Goal: Information Seeking & Learning: Find specific fact

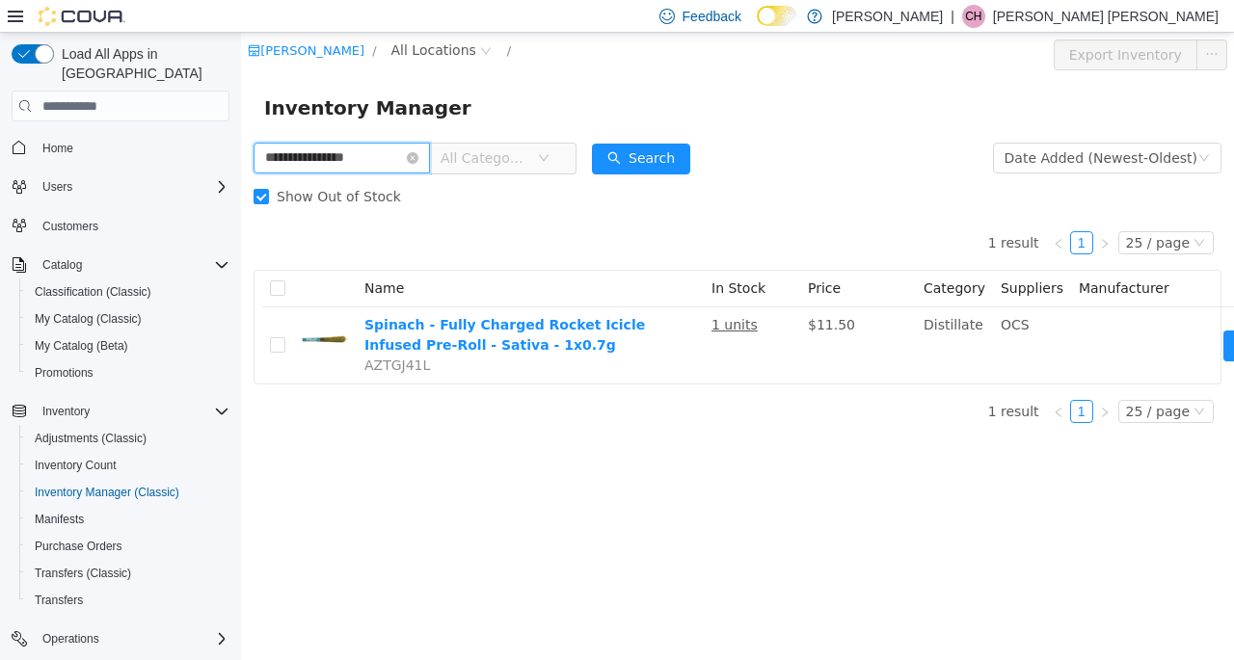
click at [425, 152] on input "**********" at bounding box center [342, 158] width 176 height 31
click at [289, 198] on span "Show Out of Stock" at bounding box center [339, 196] width 140 height 15
click at [418, 154] on icon "icon: close-circle" at bounding box center [413, 158] width 12 height 12
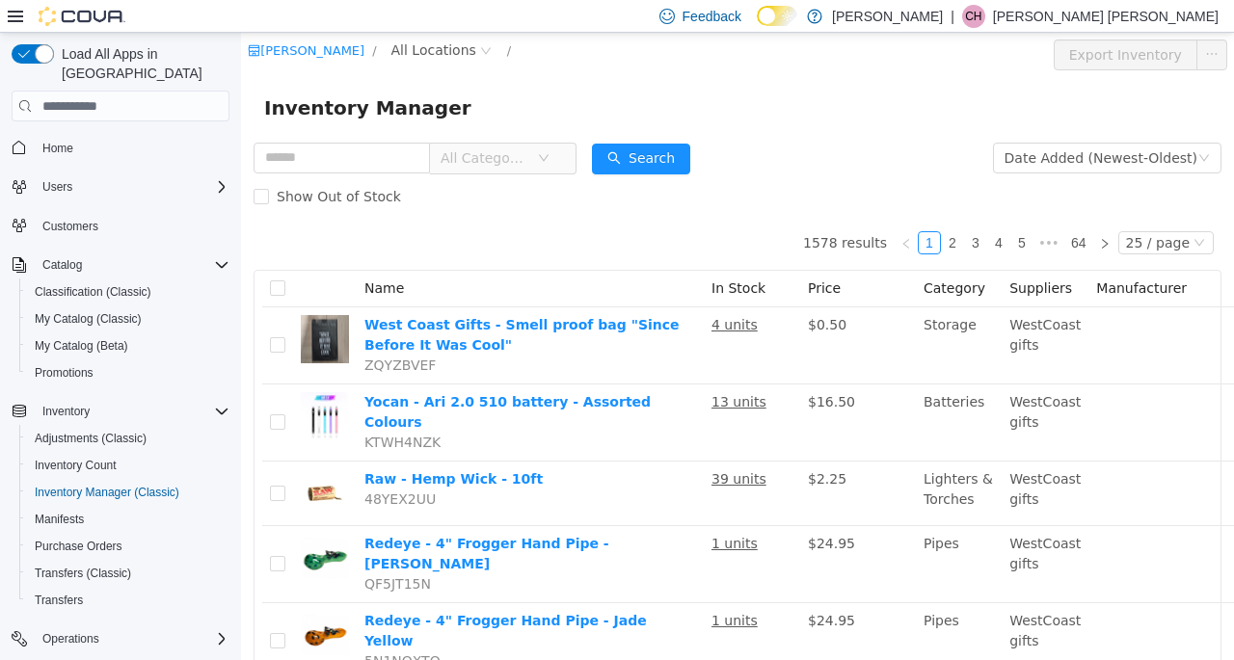
click at [501, 168] on span "All Categories" at bounding box center [485, 157] width 88 height 19
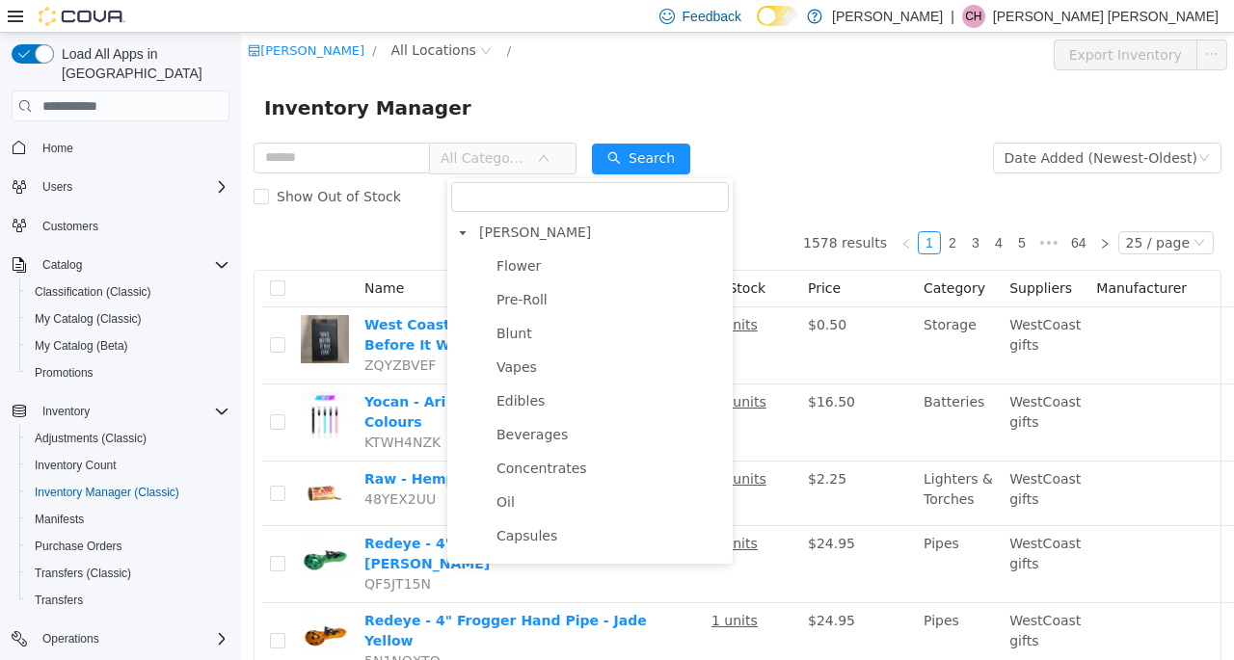
click at [510, 442] on span "Beverages" at bounding box center [531, 434] width 71 height 15
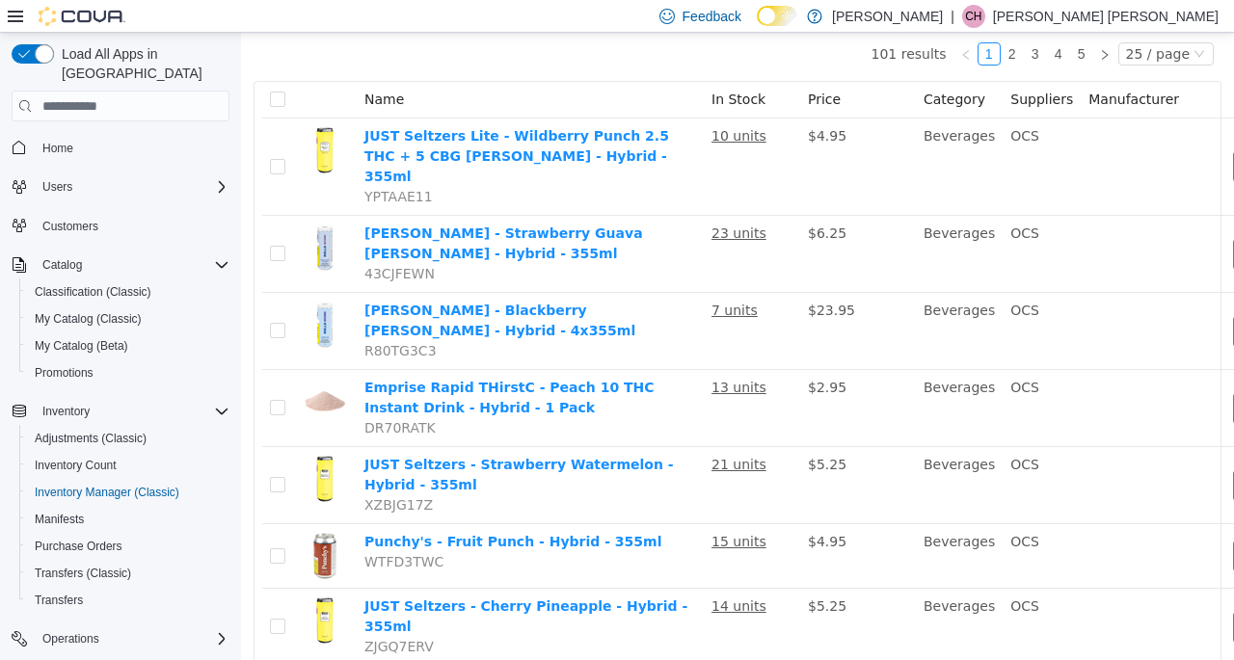
scroll to position [193, 0]
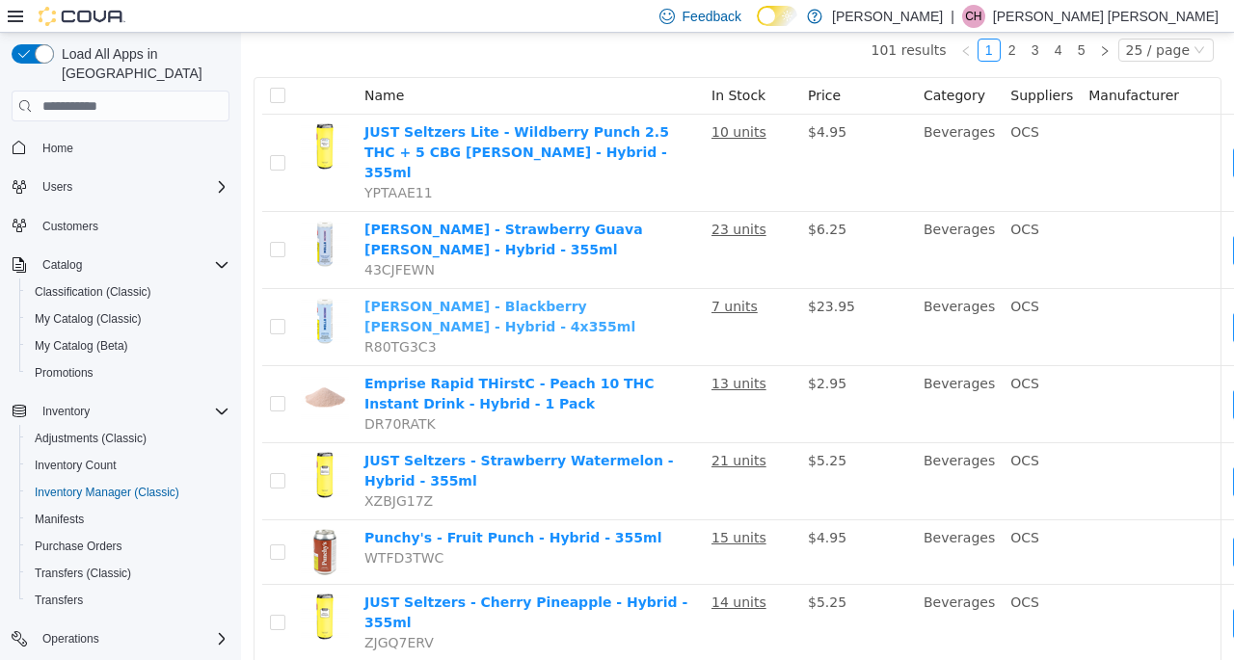
click at [521, 299] on link "Mollo - Blackberry Seltzer - Hybrid - 4x355ml" at bounding box center [499, 317] width 271 height 36
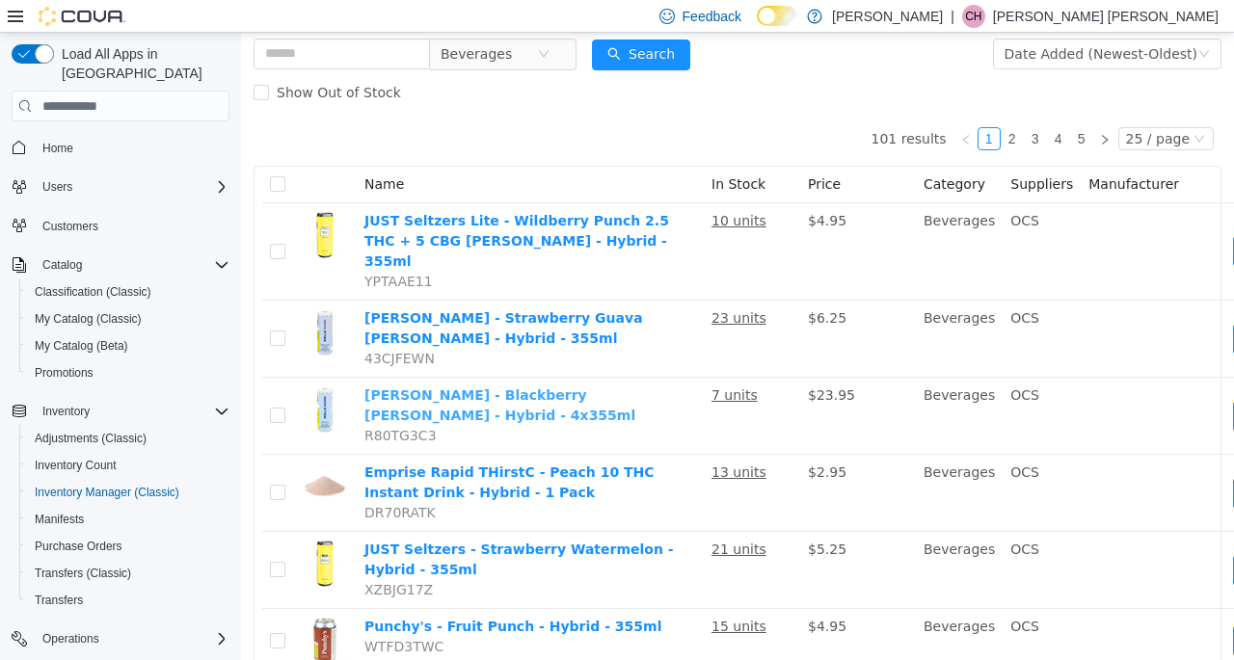
scroll to position [0, 0]
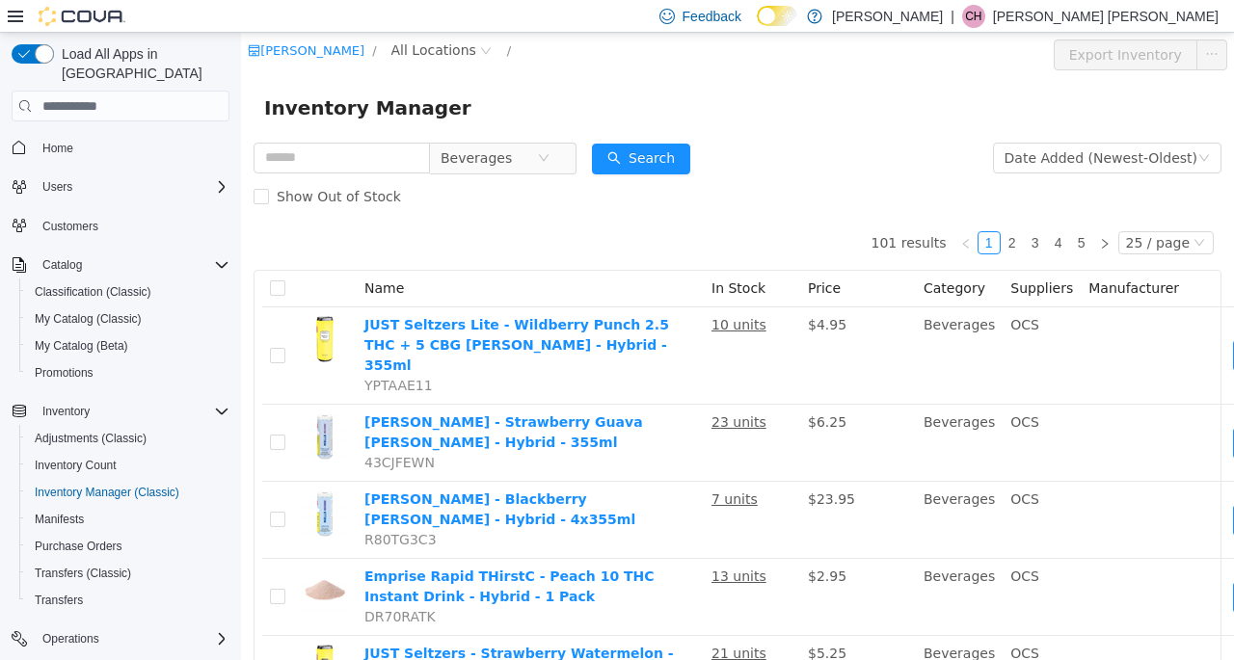
click at [561, 147] on span "Beverages" at bounding box center [495, 158] width 132 height 31
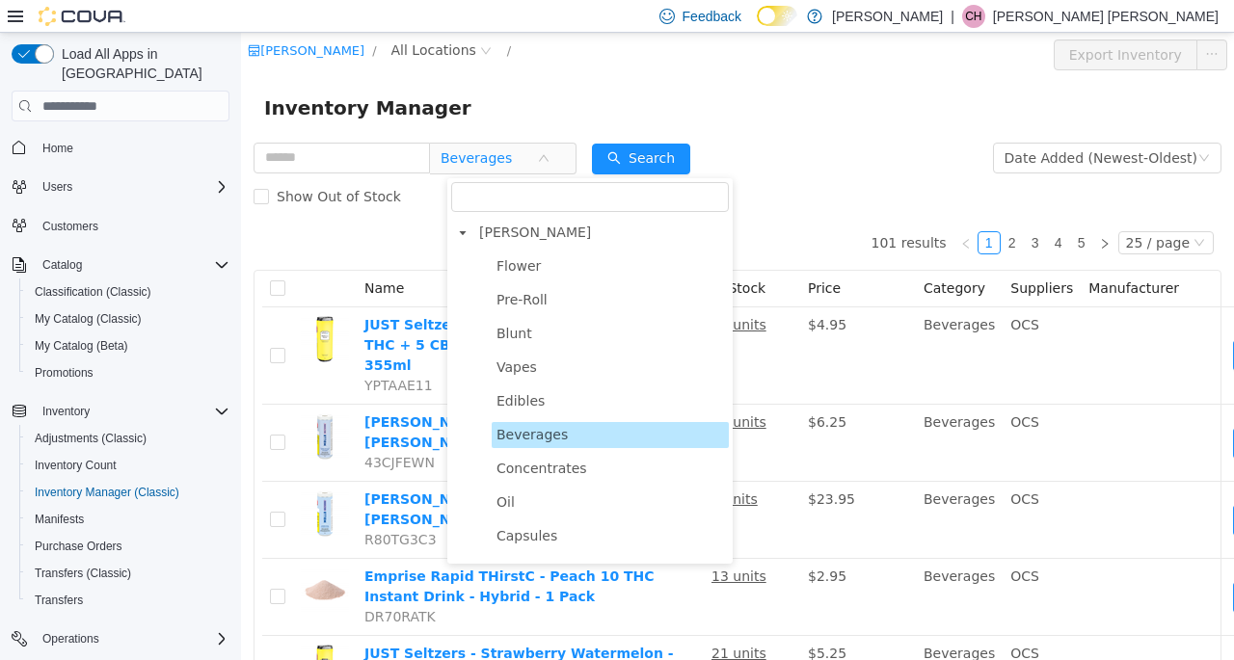
click at [549, 158] on icon "icon: close-circle" at bounding box center [544, 158] width 12 height 12
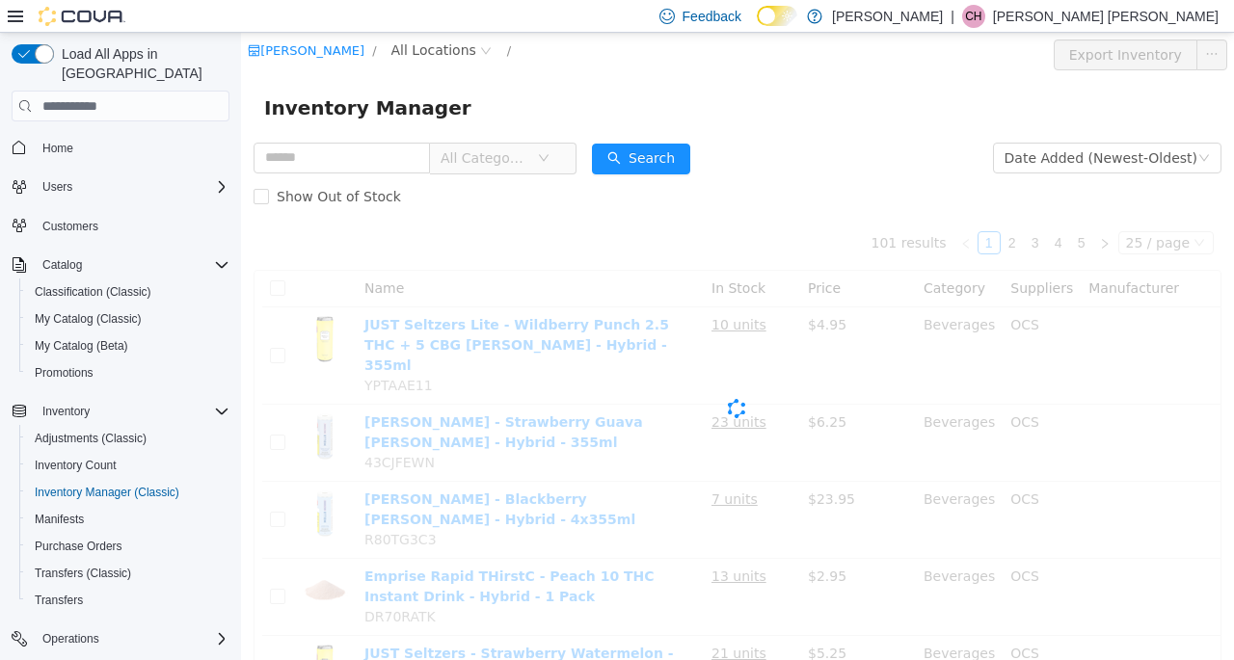
click at [311, 130] on div "Inventory Manager" at bounding box center [737, 108] width 993 height 62
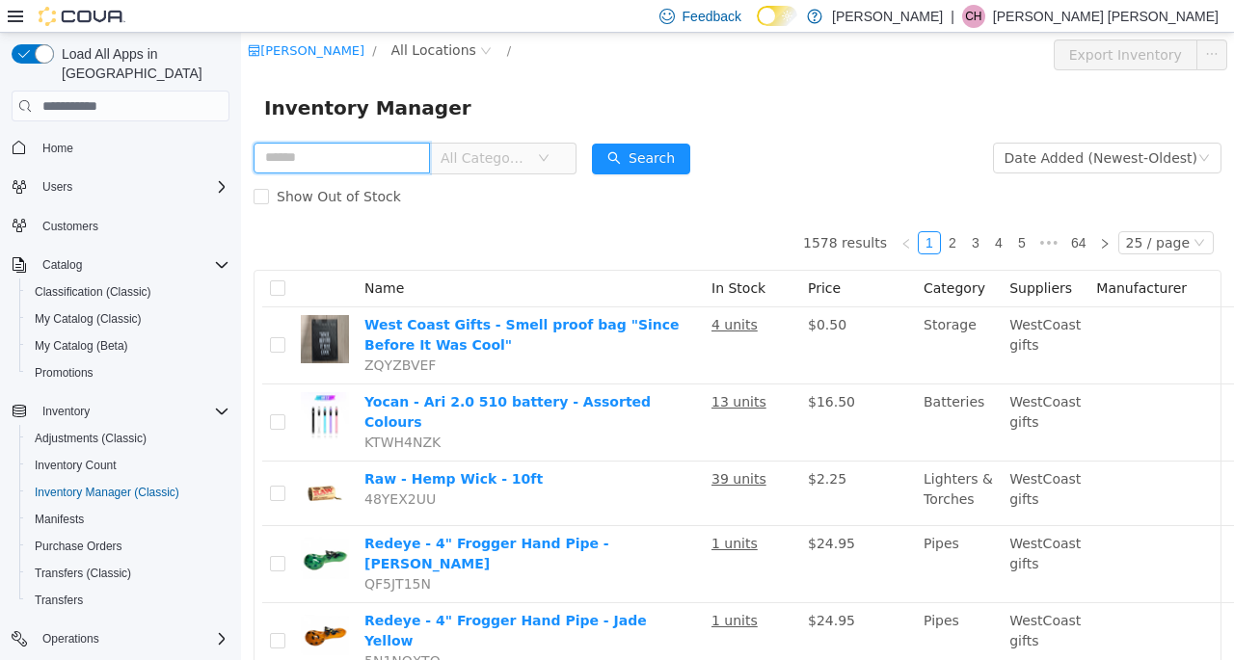
click at [316, 154] on input "text" at bounding box center [342, 158] width 176 height 31
type input "******"
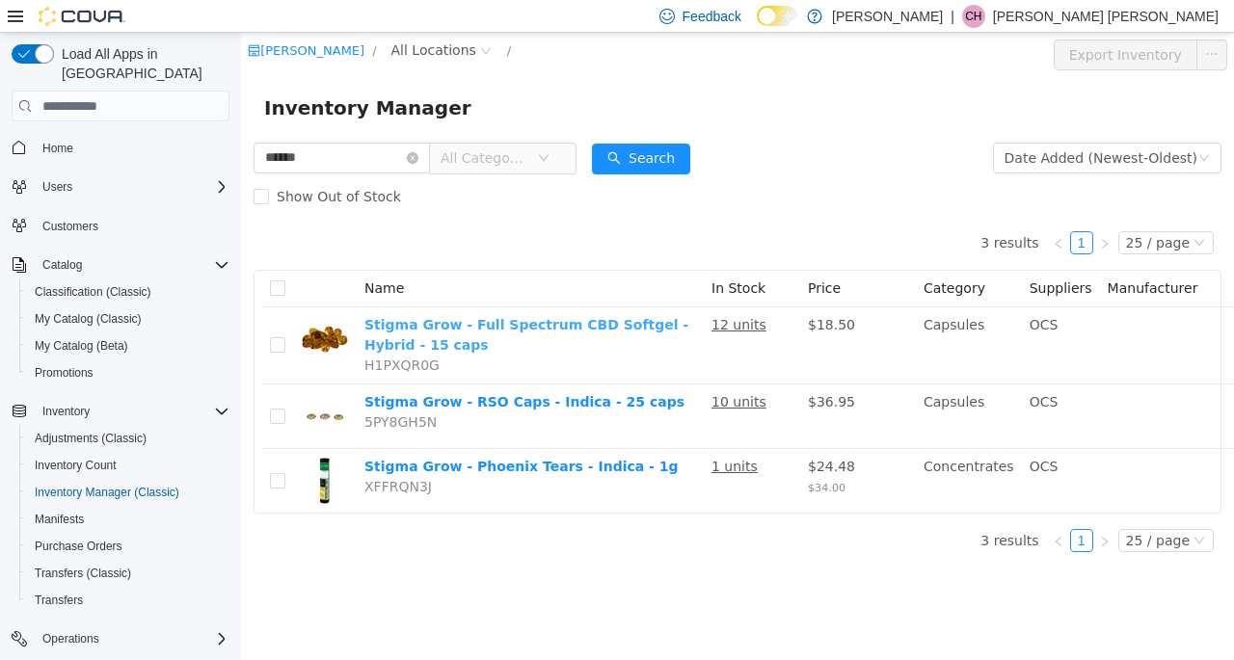
click at [571, 330] on link "Stigma Grow - Full Spectrum CBD Softgel - Hybrid - 15 caps" at bounding box center [526, 335] width 324 height 36
click at [488, 327] on link "Stigma Grow - Full Spectrum CBD Softgel - Hybrid - 15 caps" at bounding box center [526, 335] width 324 height 36
click at [418, 158] on icon "icon: close-circle" at bounding box center [413, 158] width 12 height 12
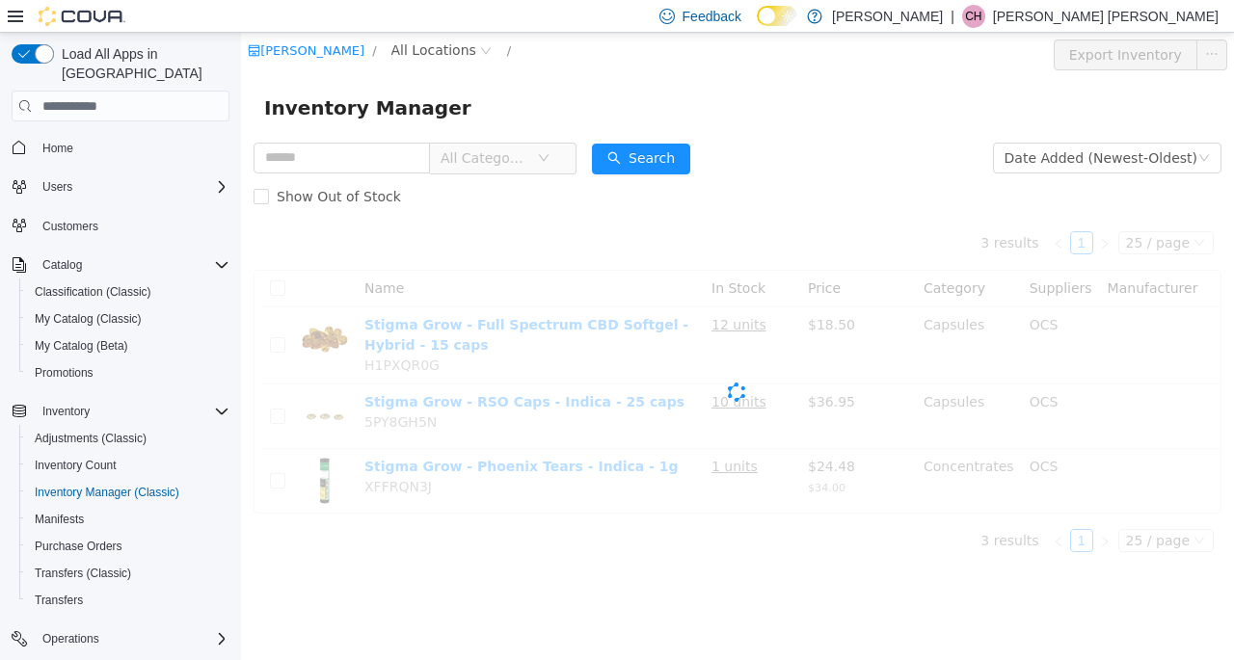
click at [501, 164] on span "All Categories" at bounding box center [485, 157] width 88 height 19
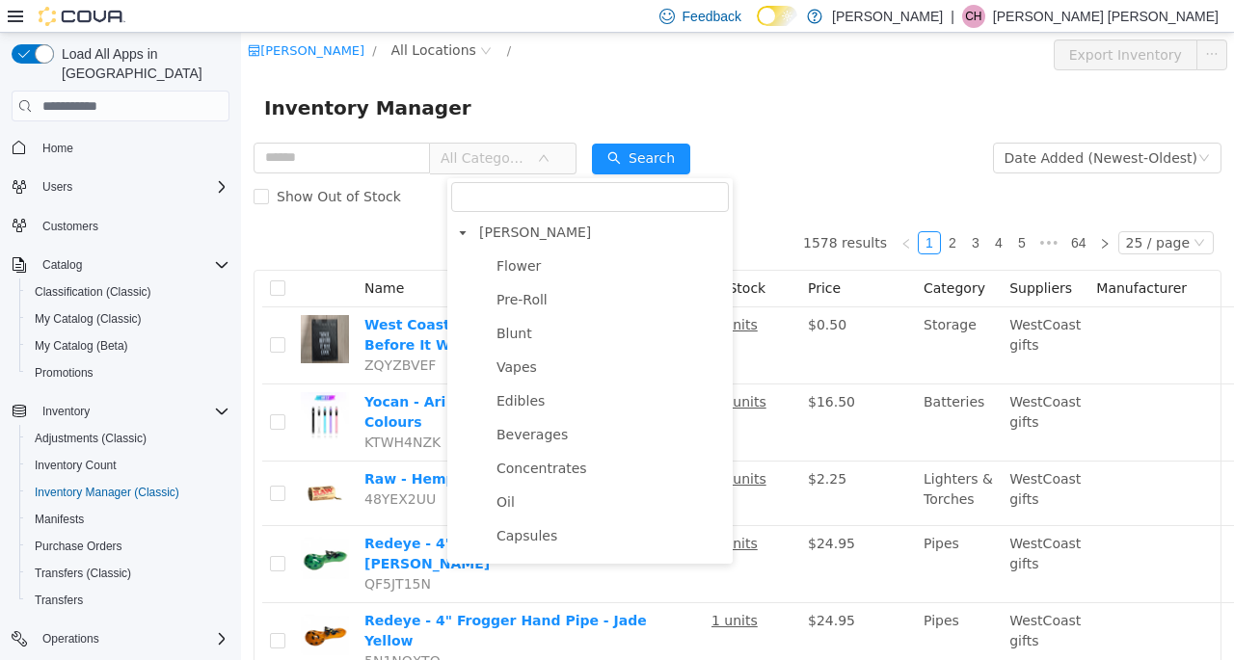
click at [524, 271] on span "Flower" at bounding box center [518, 265] width 44 height 15
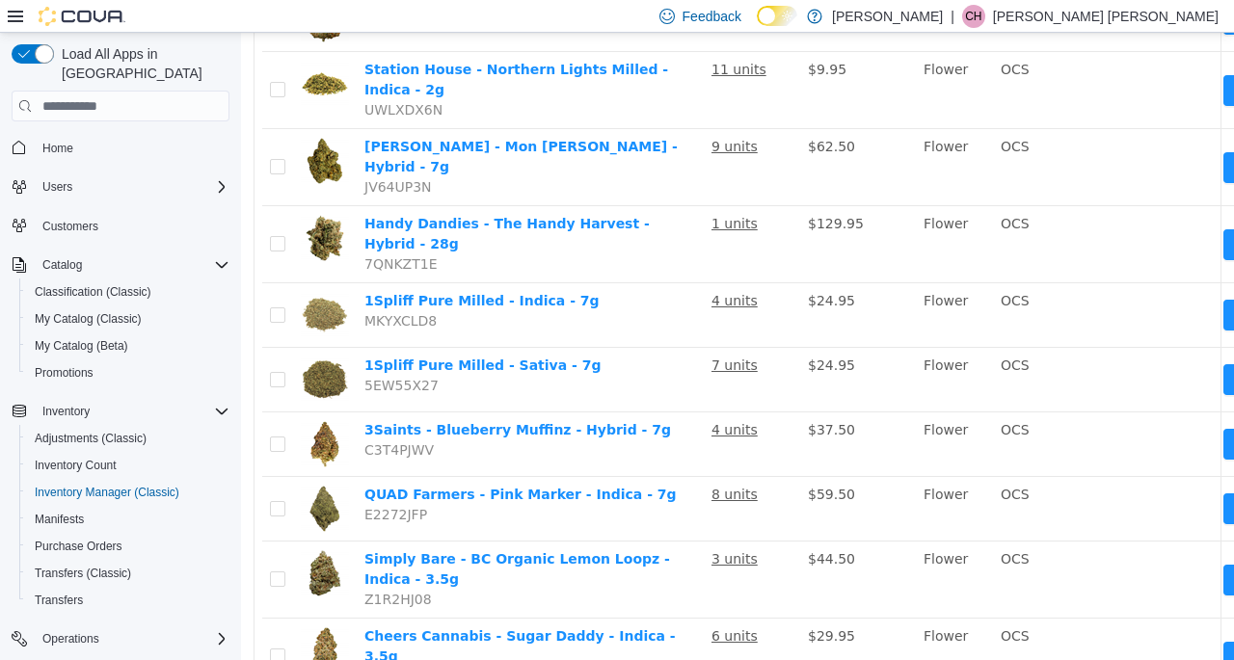
scroll to position [1366, 0]
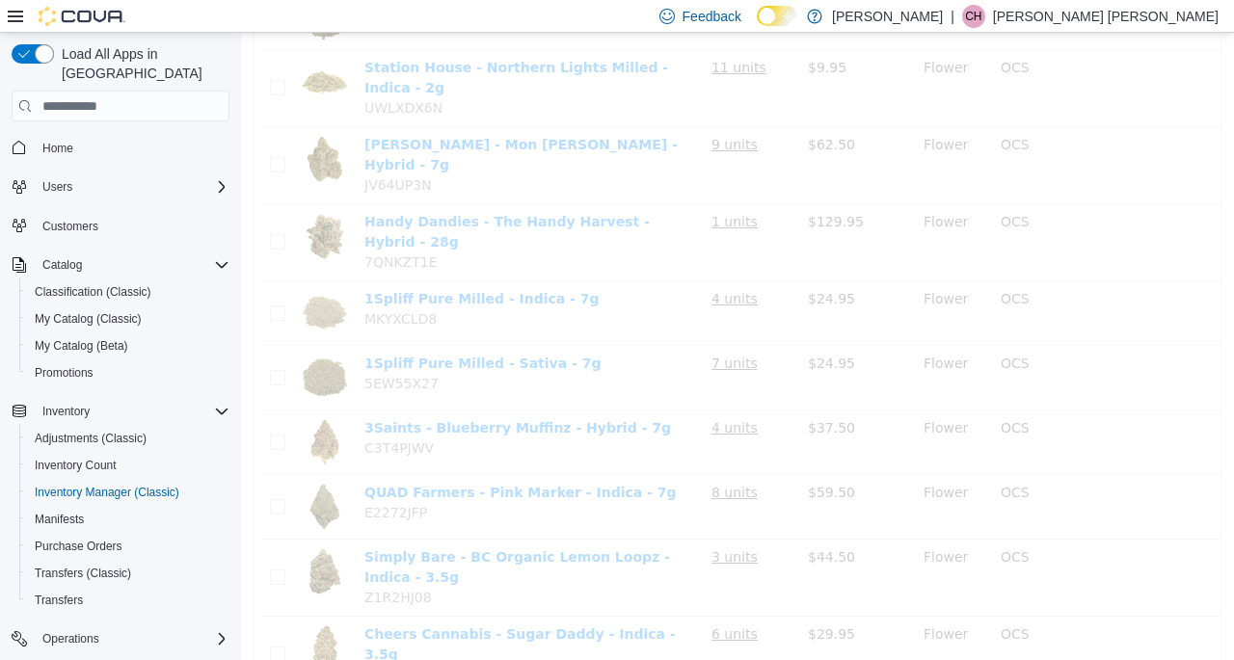
scroll to position [1366, 0]
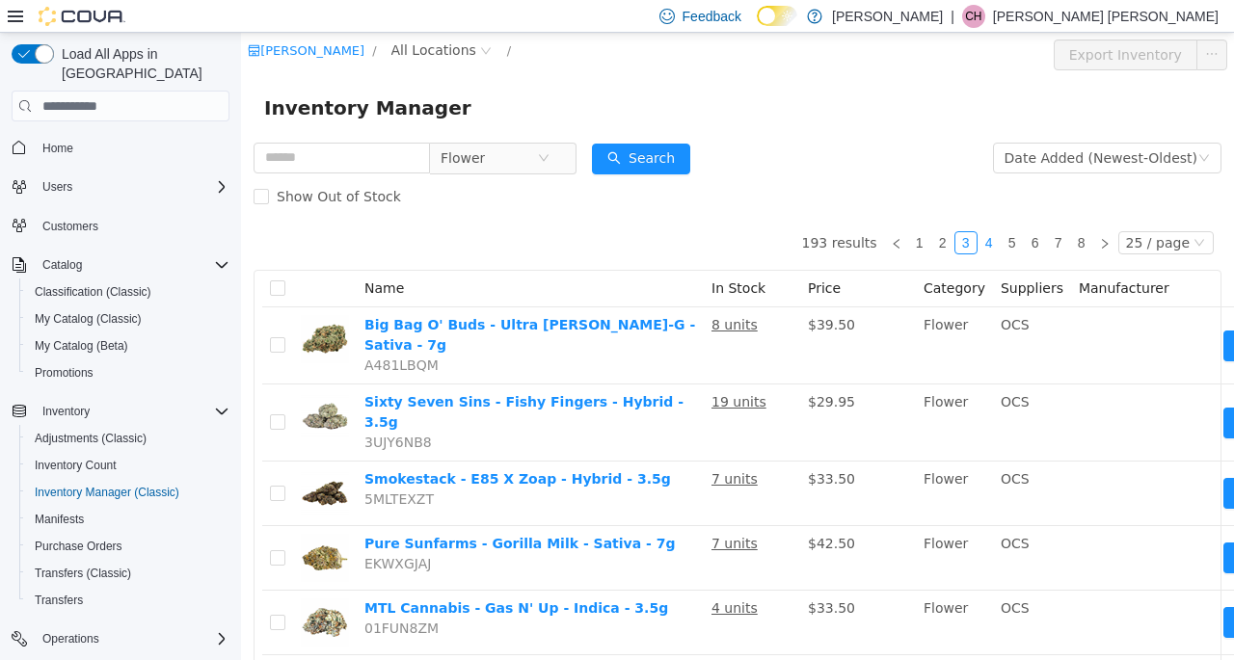
click at [991, 237] on link "4" at bounding box center [988, 242] width 21 height 21
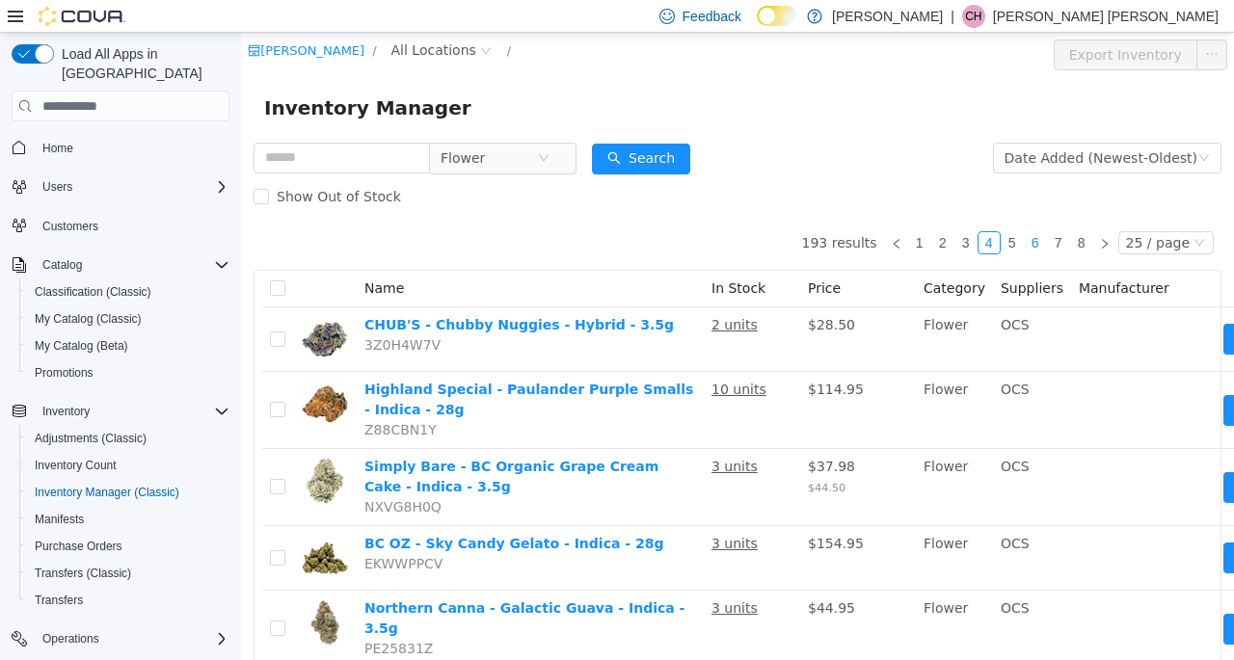
click at [1025, 238] on link "6" at bounding box center [1035, 242] width 21 height 21
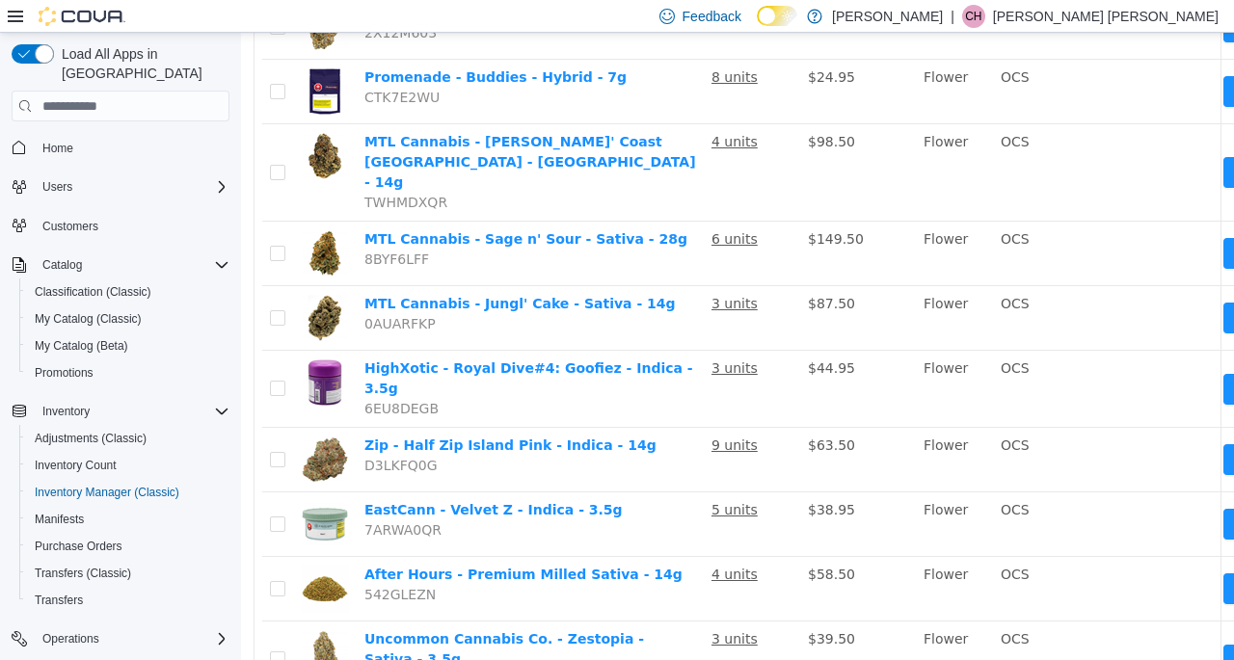
scroll to position [1341, 0]
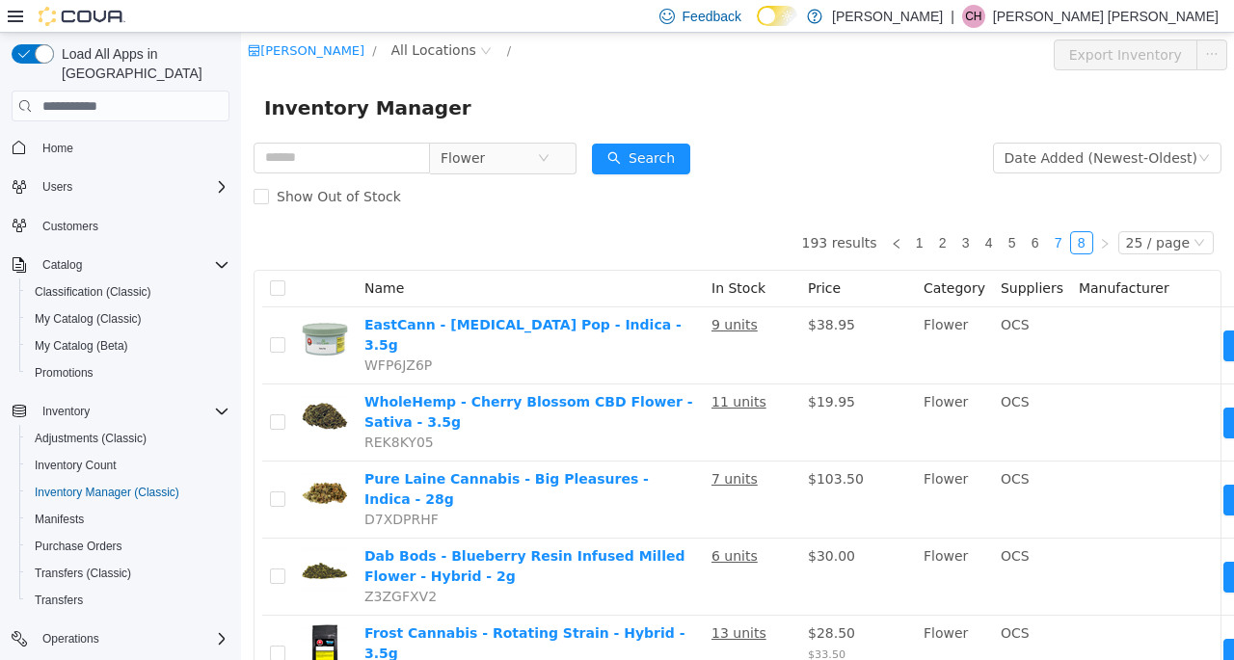
click at [1047, 243] on li "7" at bounding box center [1058, 242] width 23 height 23
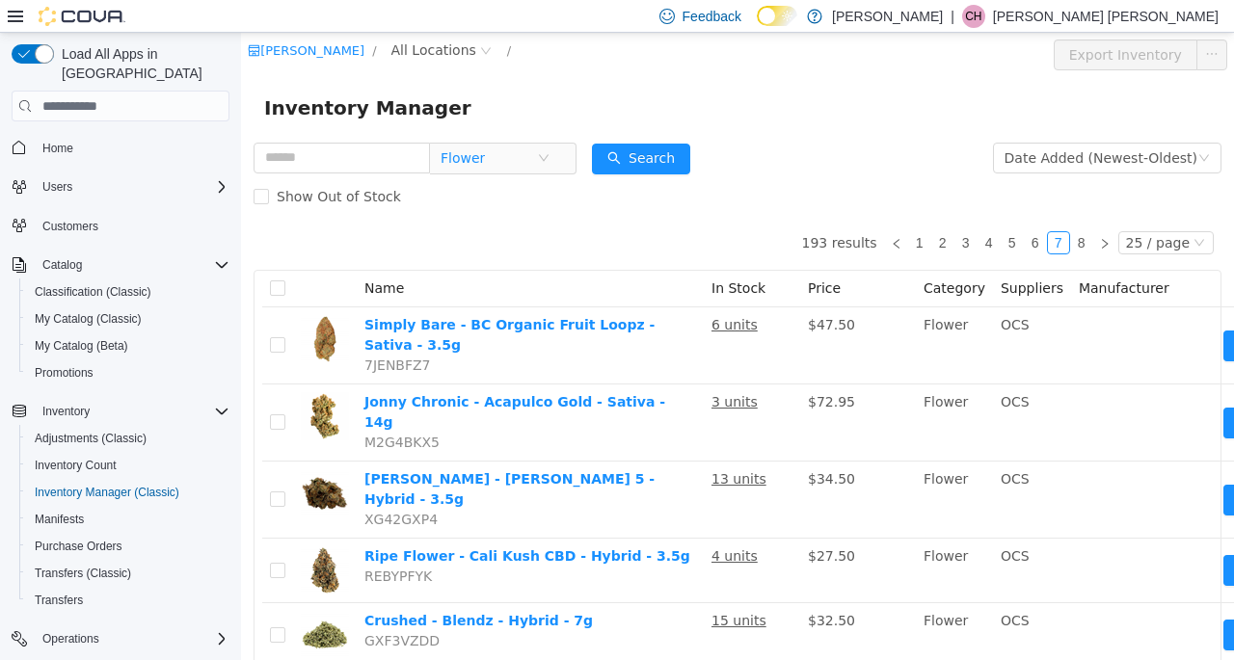
click at [549, 154] on icon "icon: close-circle" at bounding box center [544, 158] width 12 height 12
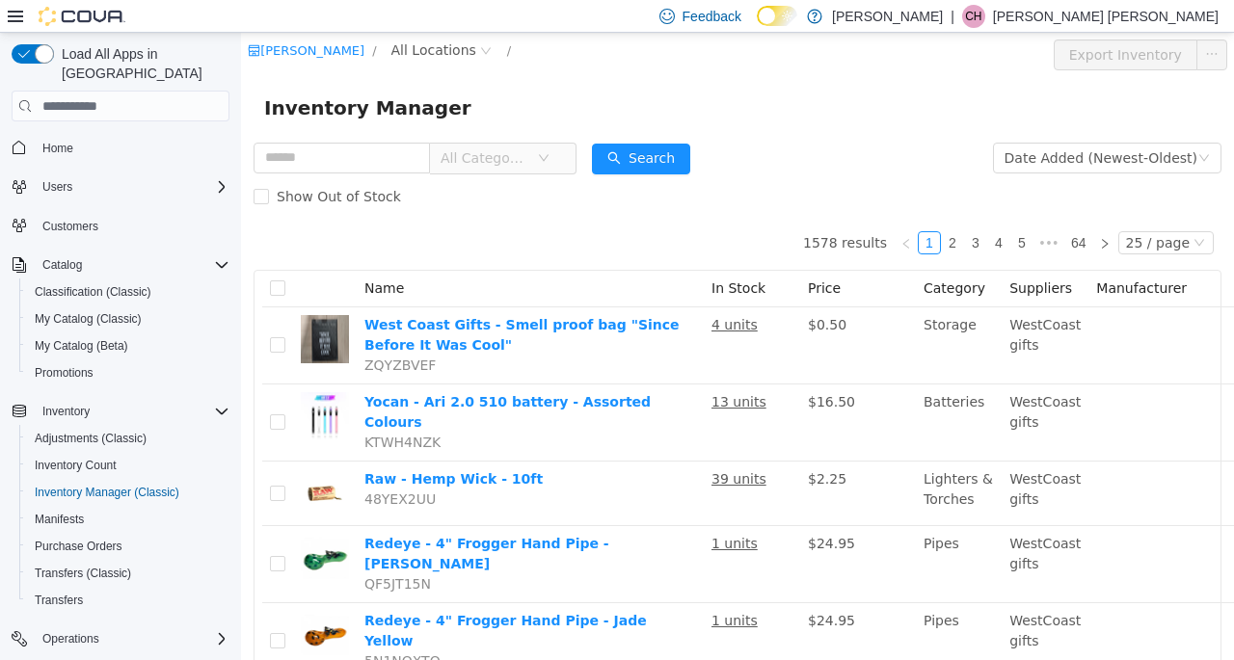
click at [537, 169] on span "All Categories" at bounding box center [489, 158] width 96 height 29
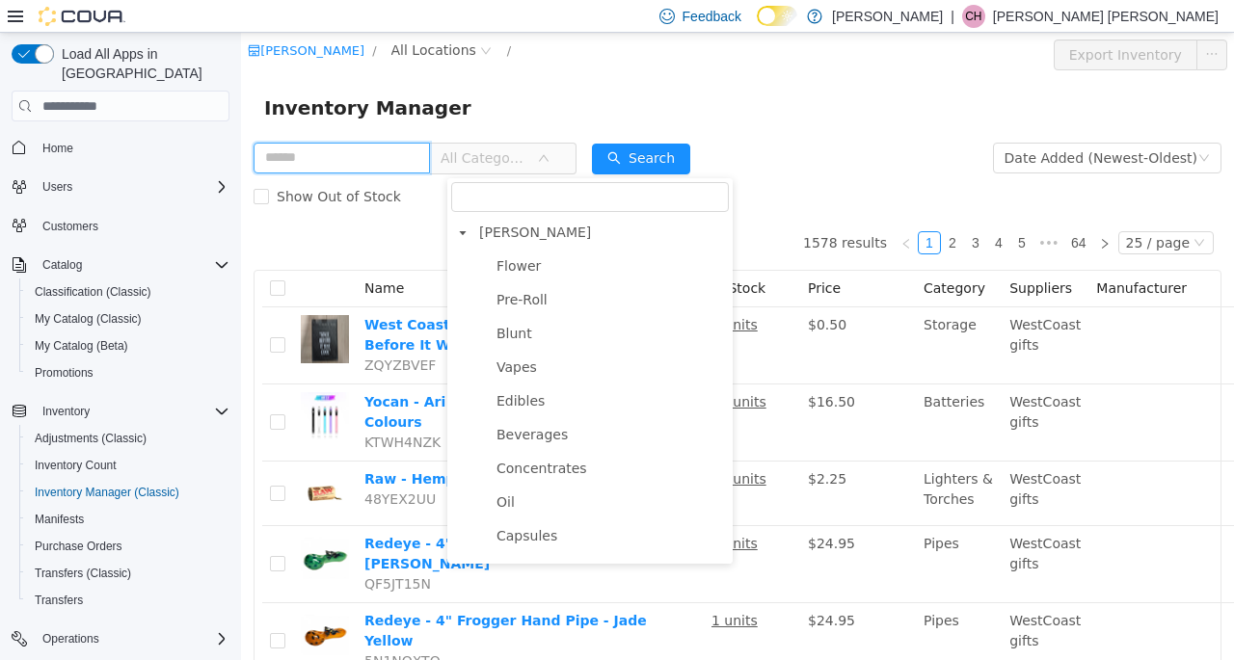
click at [360, 167] on input "text" at bounding box center [342, 158] width 176 height 31
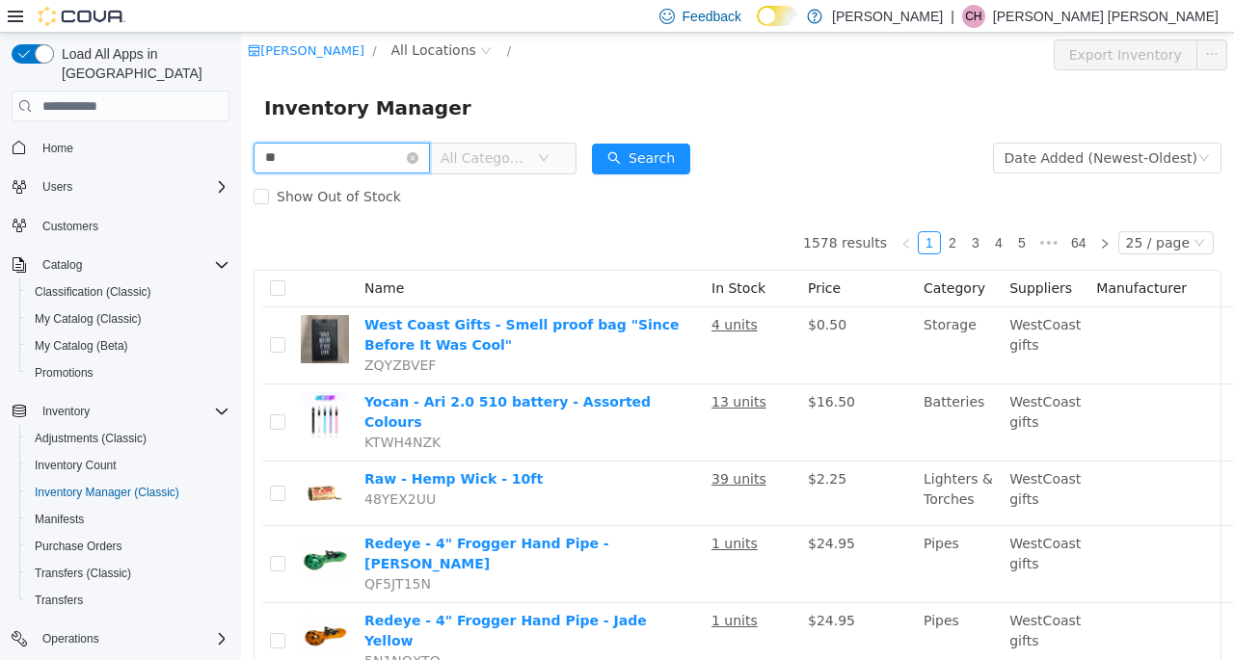
type input "*"
type input "*****"
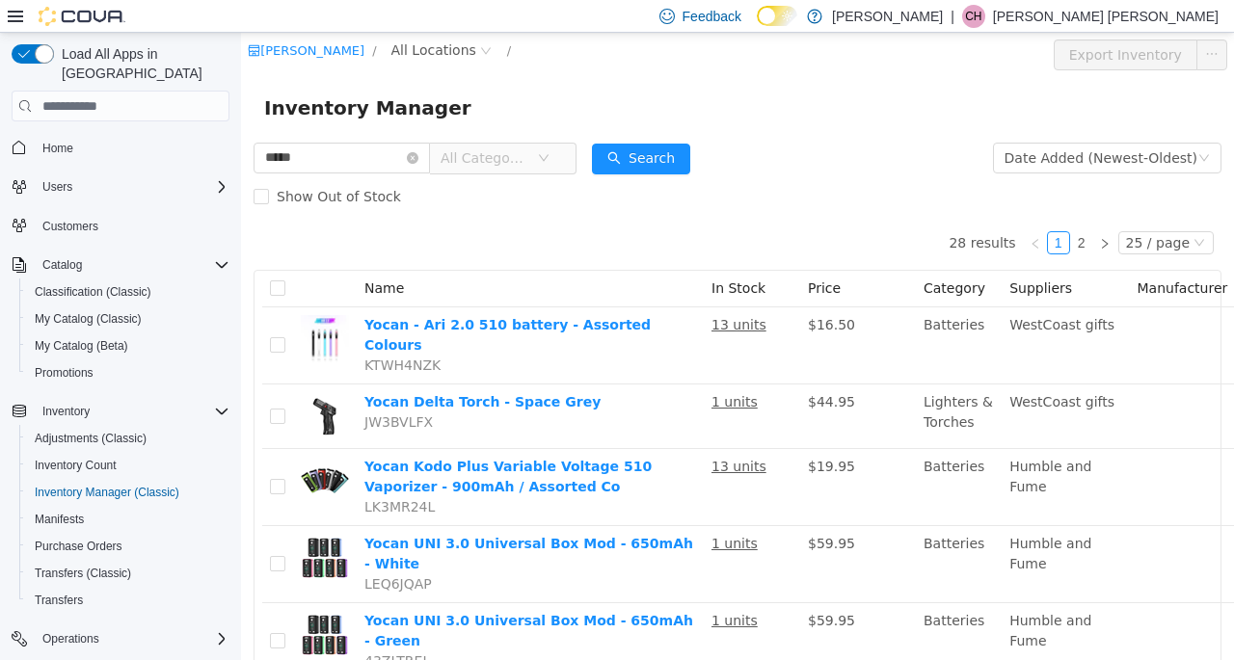
click at [418, 158] on icon "icon: close-circle" at bounding box center [413, 158] width 12 height 12
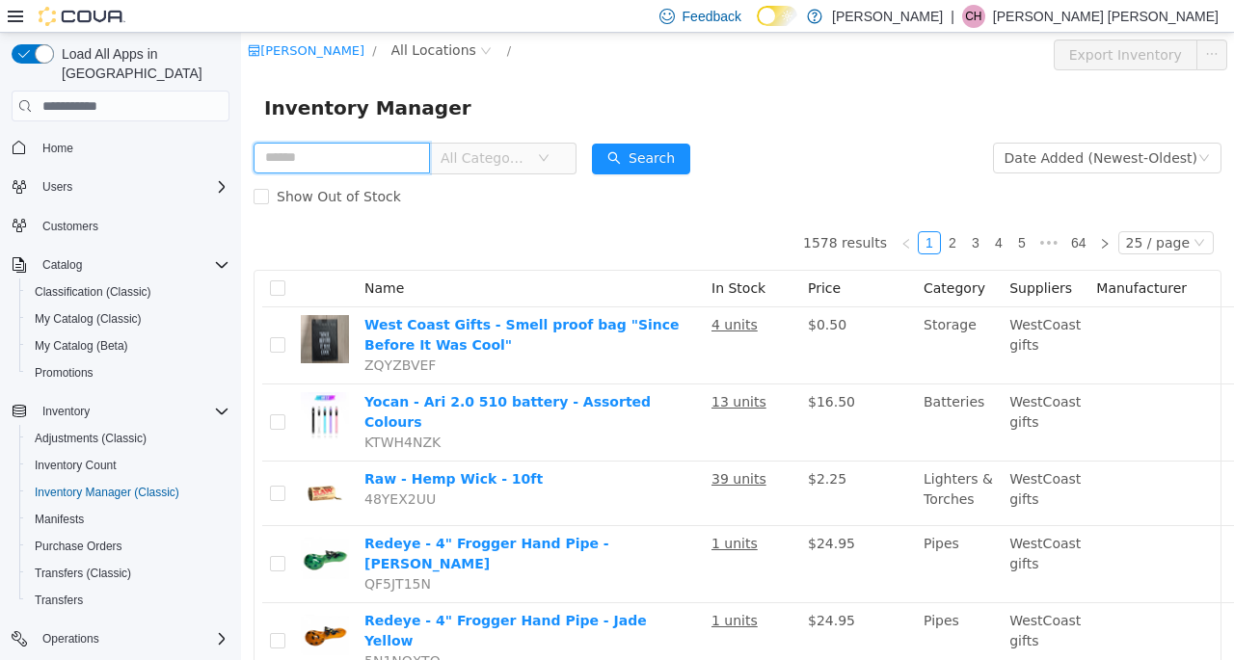
click at [349, 150] on input "text" at bounding box center [342, 158] width 176 height 31
type input "*****"
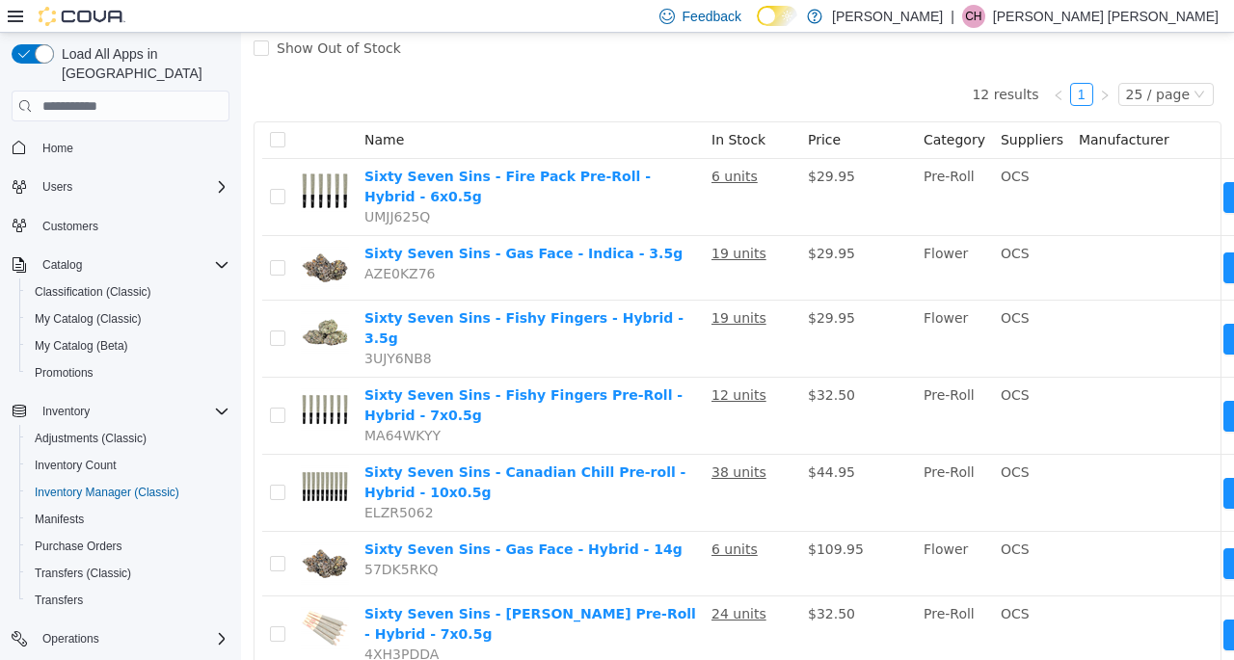
scroll to position [193, 0]
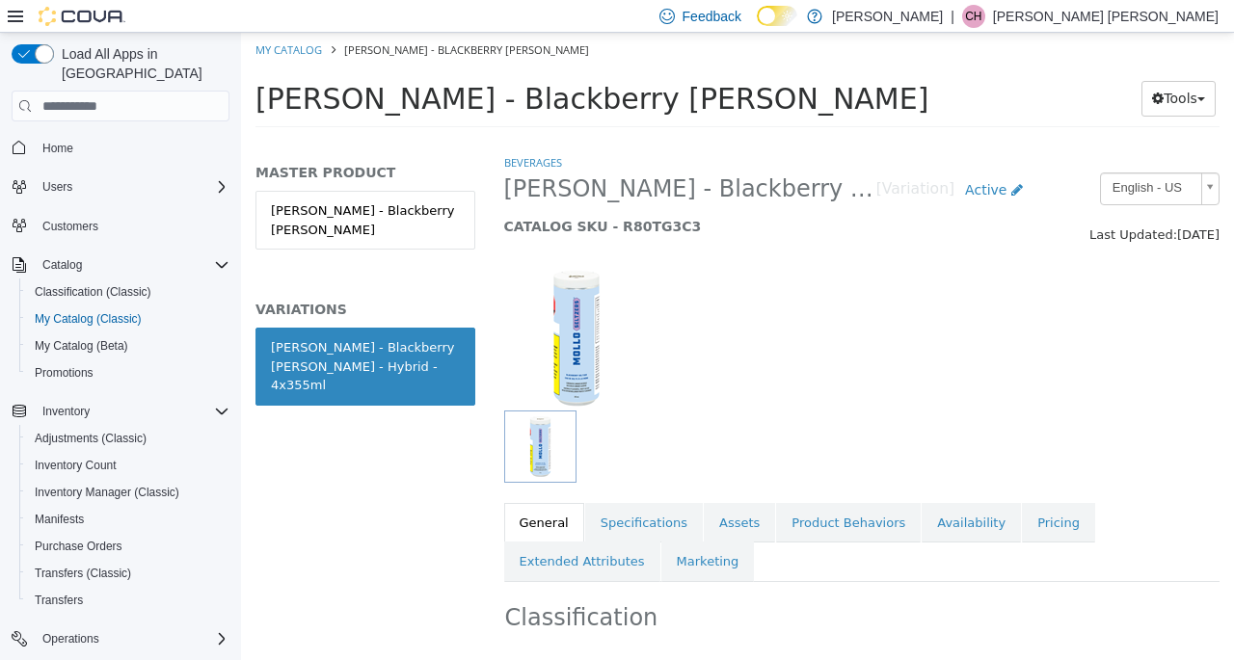
click at [926, 520] on link "Availability" at bounding box center [971, 523] width 99 height 40
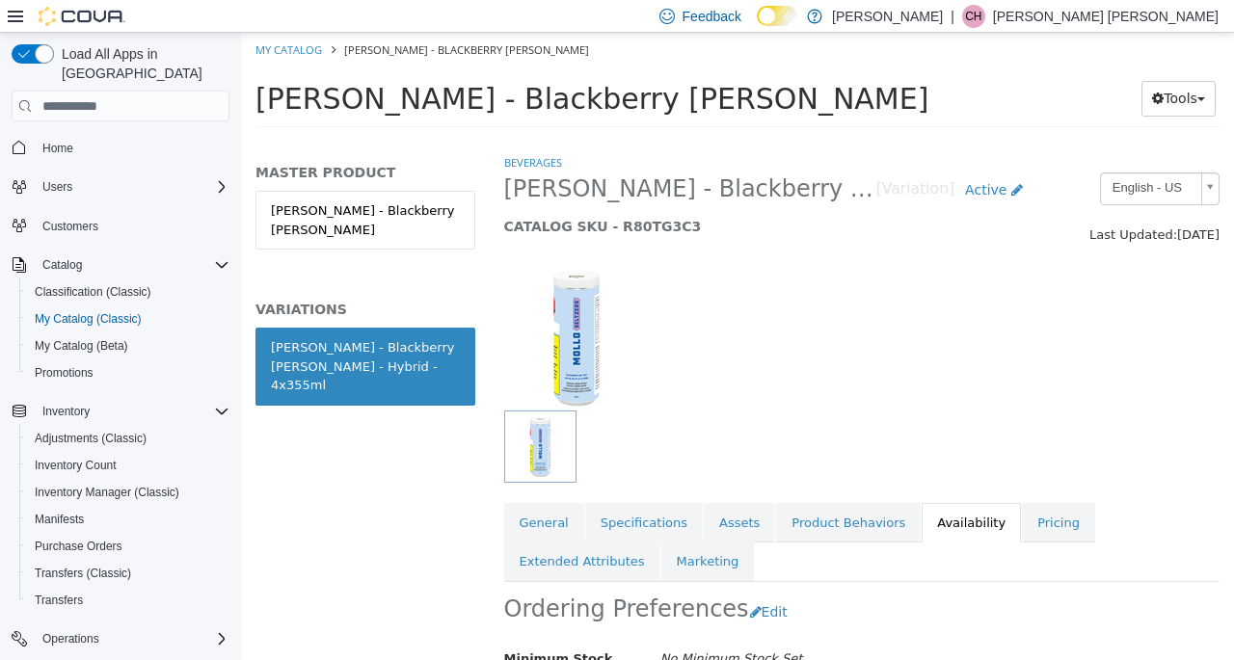
scroll to position [242, 0]
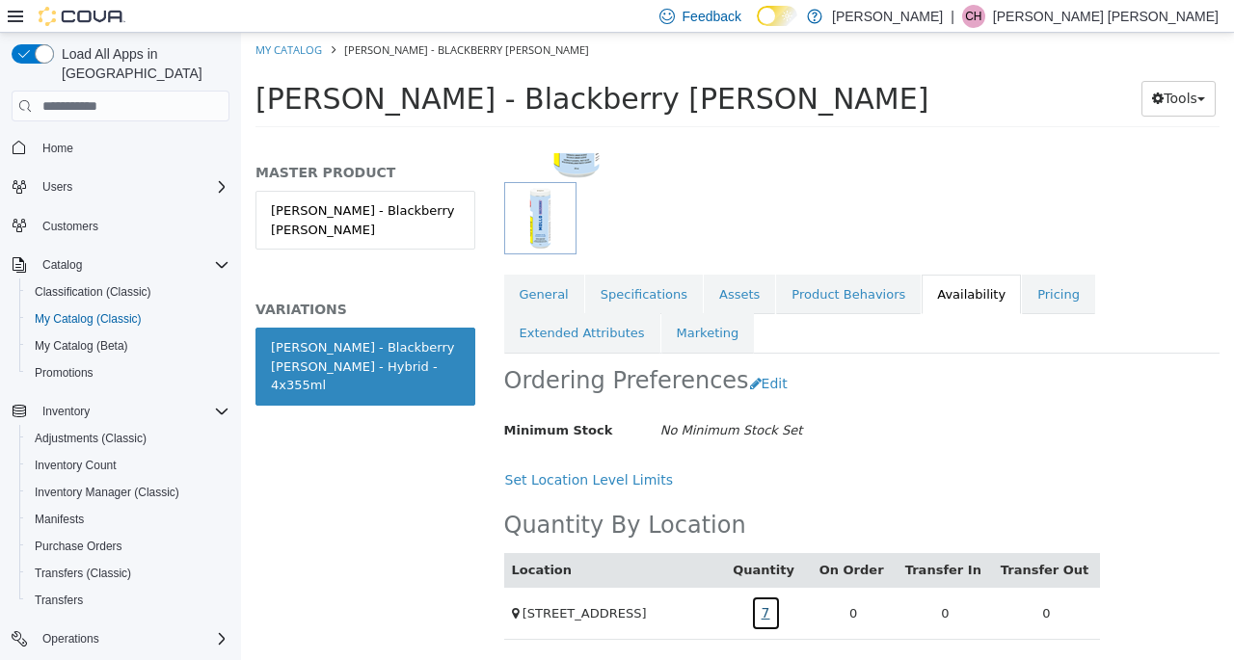
click at [779, 603] on link "7" at bounding box center [766, 614] width 30 height 36
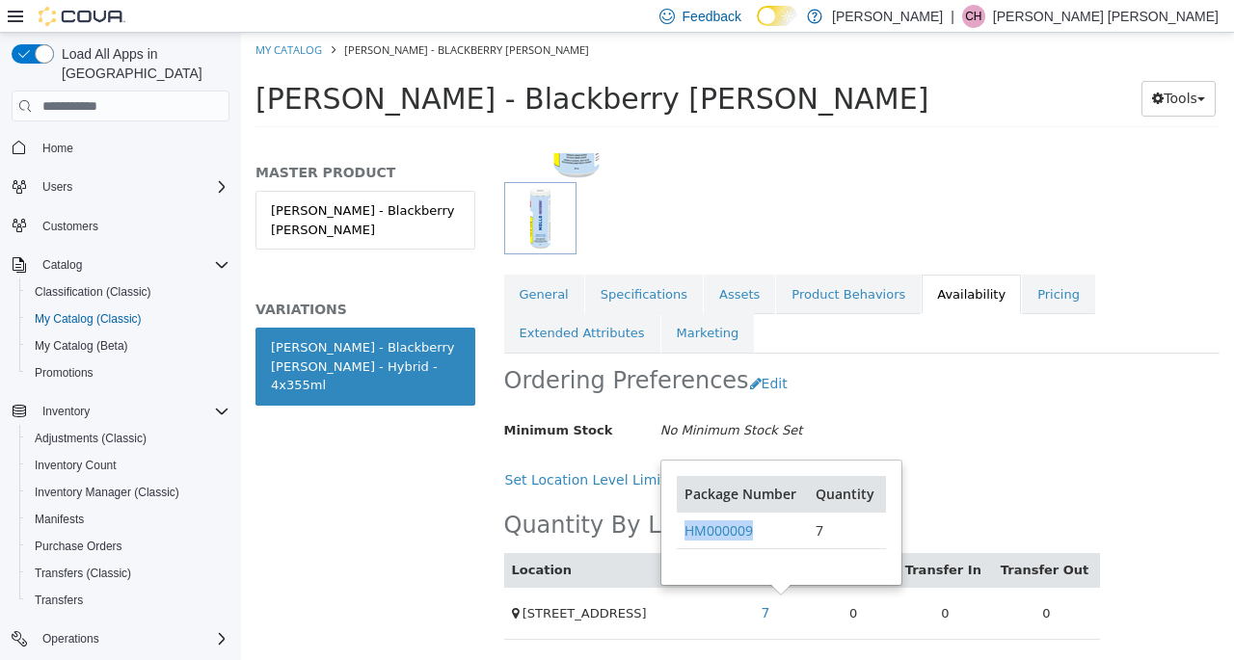
drag, startPoint x: 760, startPoint y: 517, endPoint x: 682, endPoint y: 521, distance: 78.2
click at [682, 521] on td "HM000009" at bounding box center [742, 530] width 131 height 37
copy link "HM000009"
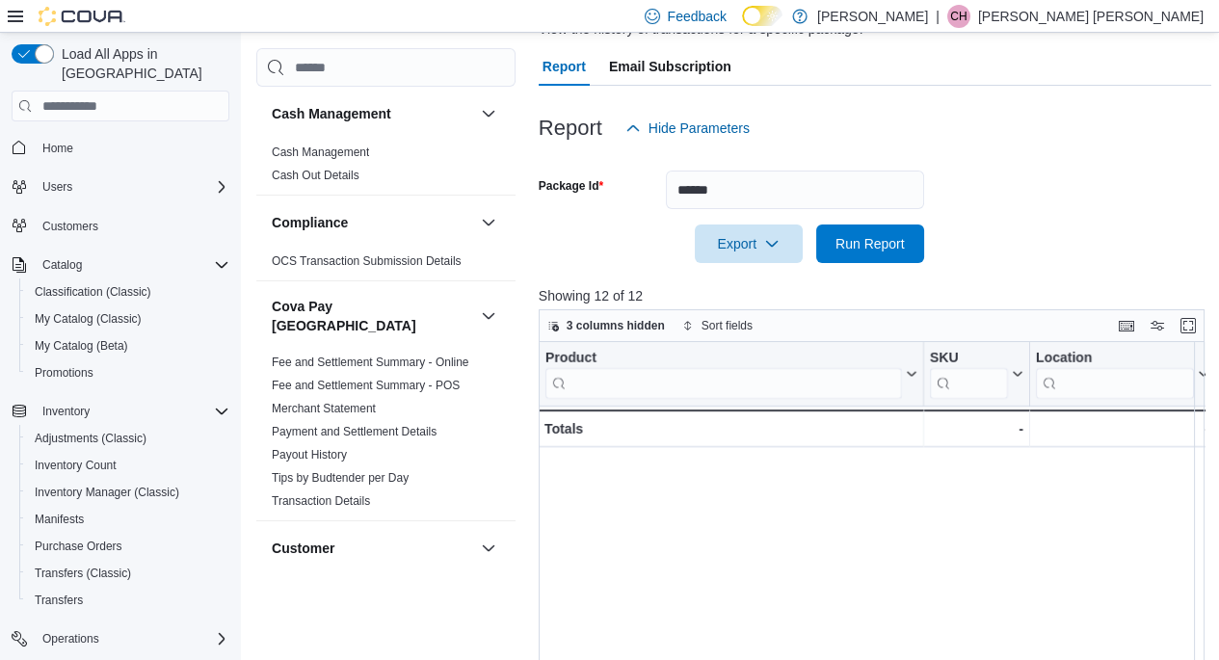
scroll to position [35, 854]
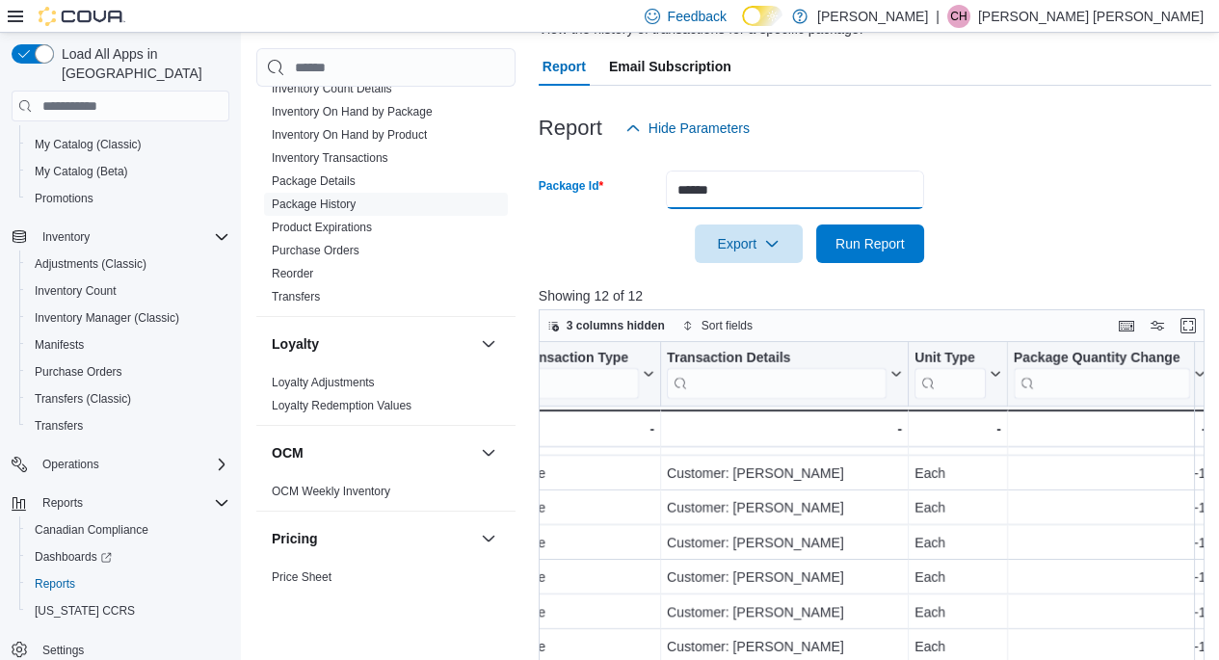
drag, startPoint x: 595, startPoint y: 176, endPoint x: 564, endPoint y: 178, distance: 30.9
click at [564, 178] on div "Package Id ******" at bounding box center [732, 190] width 386 height 39
paste input "**"
type input "********"
click at [831, 230] on span "Run Report" at bounding box center [870, 244] width 85 height 39
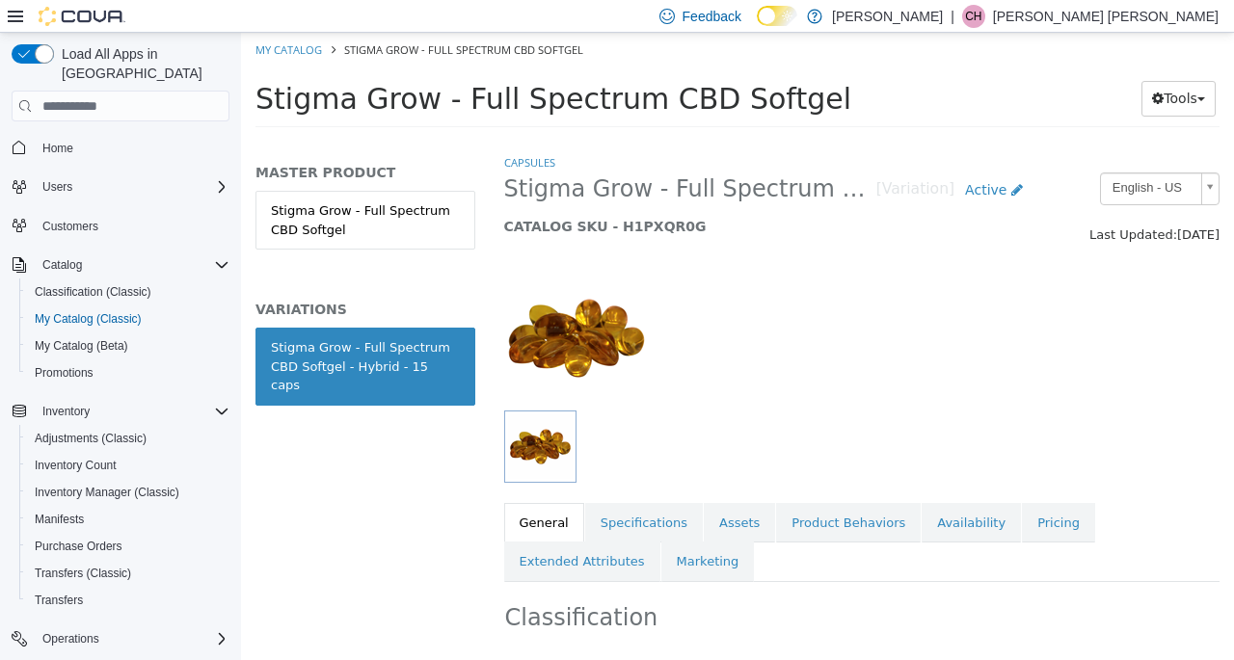
click at [1022, 515] on link "Pricing" at bounding box center [1058, 523] width 73 height 40
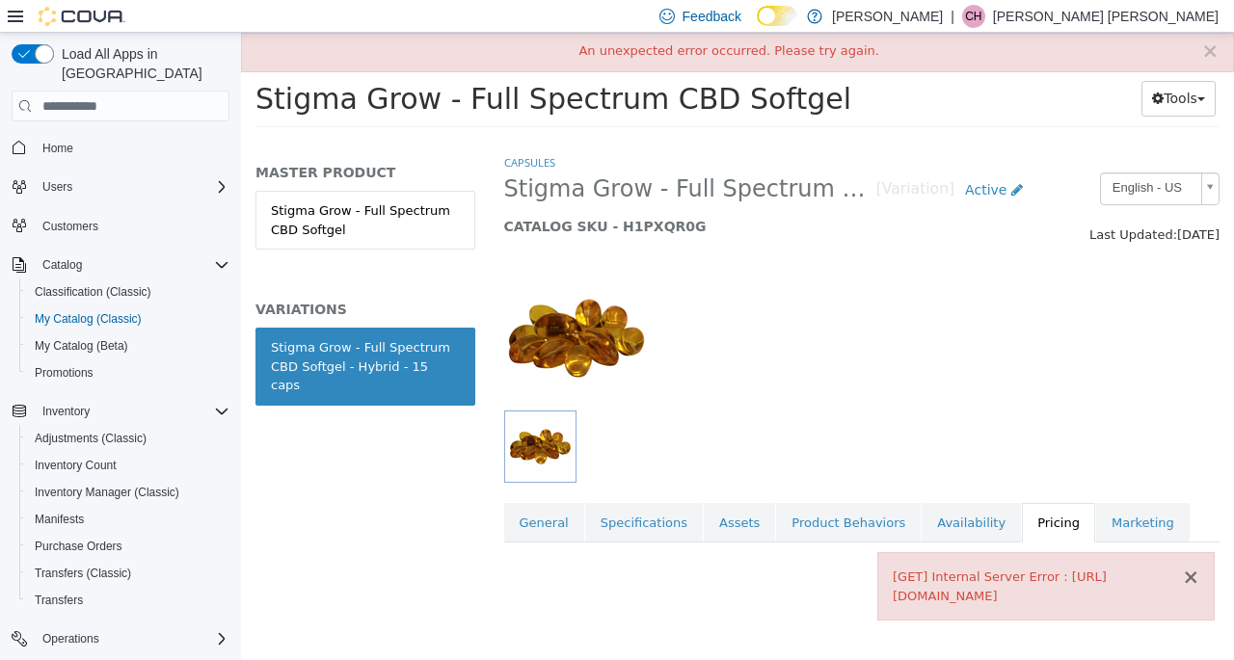
click at [1188, 568] on button "×" at bounding box center [1190, 578] width 17 height 20
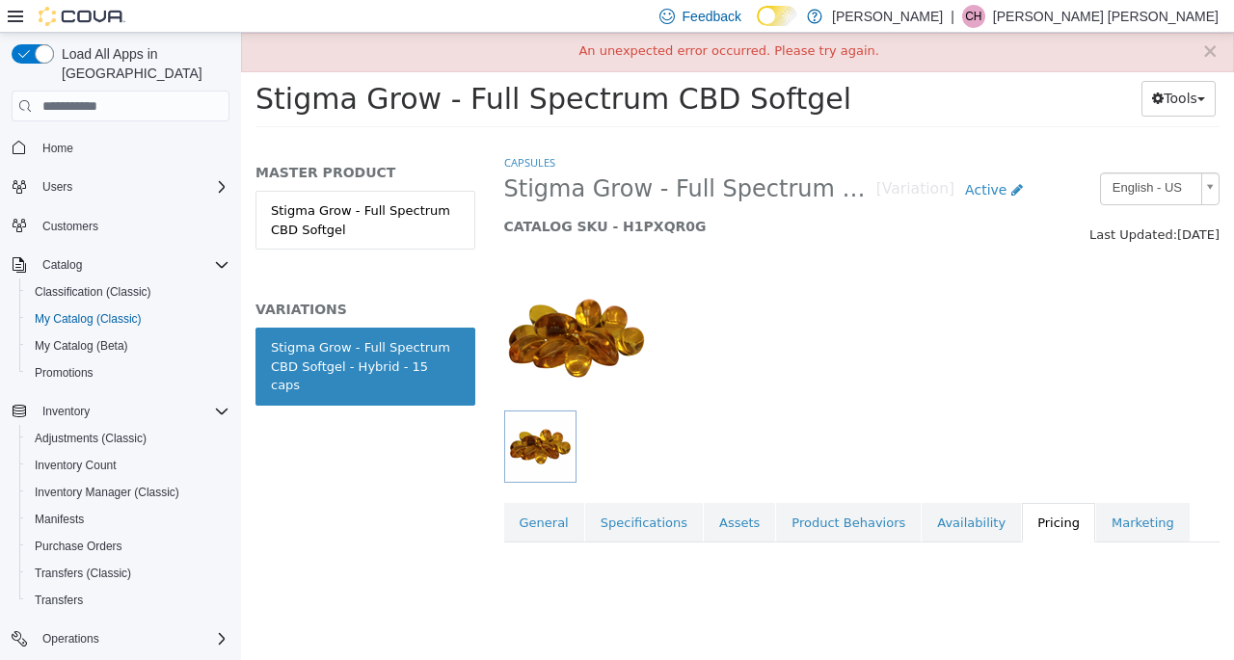
click at [955, 534] on link "Availability" at bounding box center [971, 523] width 99 height 40
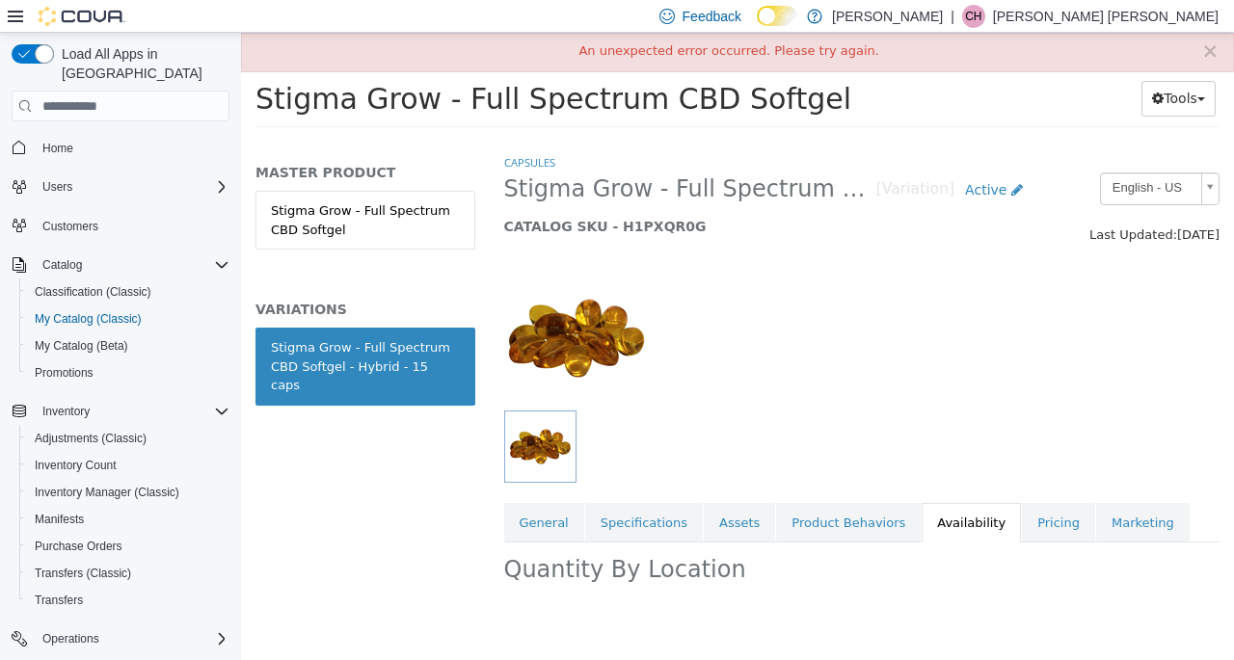
click at [1022, 527] on link "Pricing" at bounding box center [1058, 523] width 73 height 40
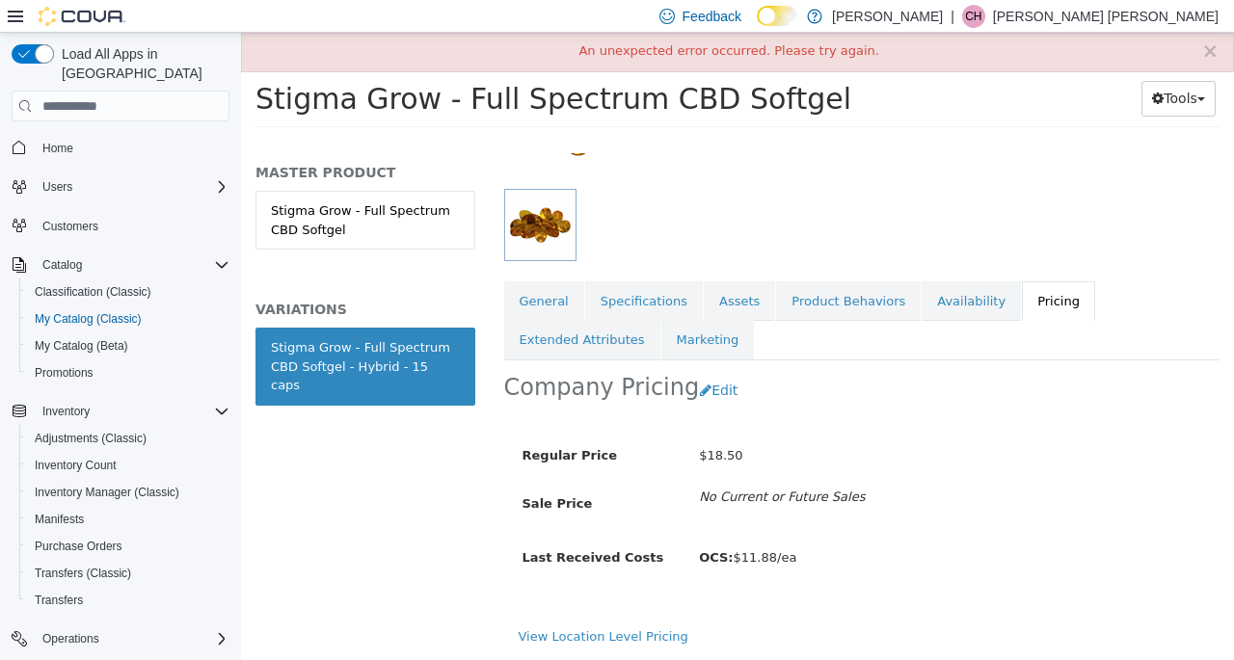
scroll to position [236, 0]
click at [520, 281] on link "General" at bounding box center [544, 301] width 80 height 40
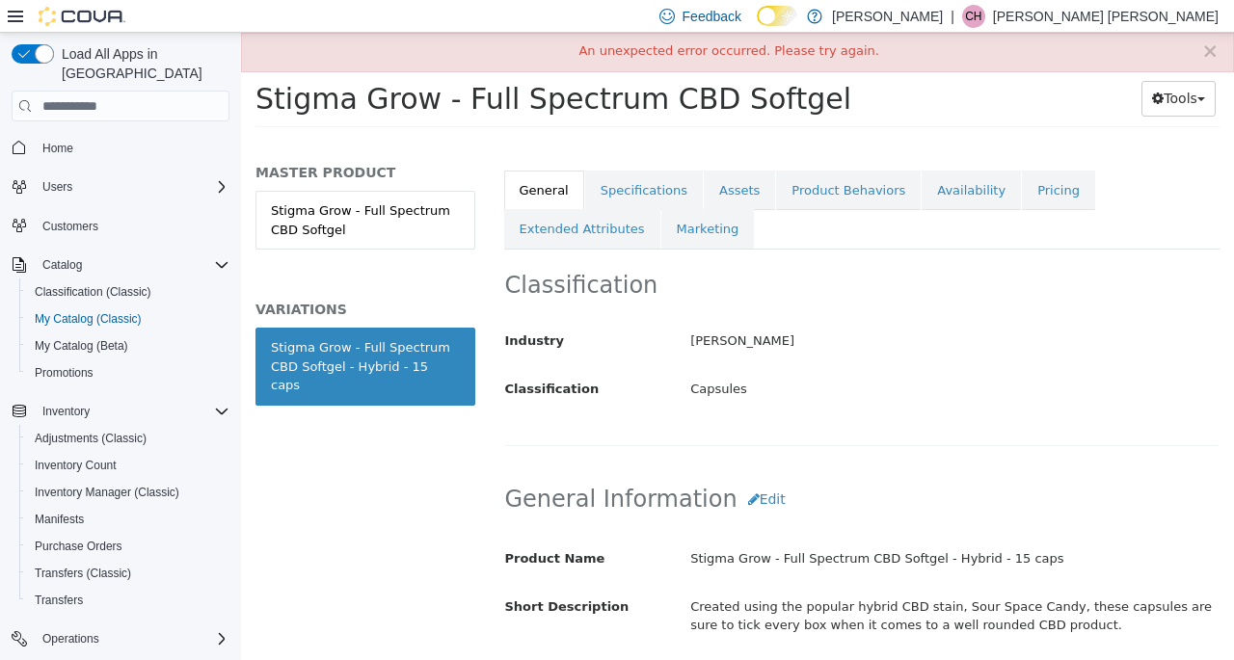
scroll to position [236, 0]
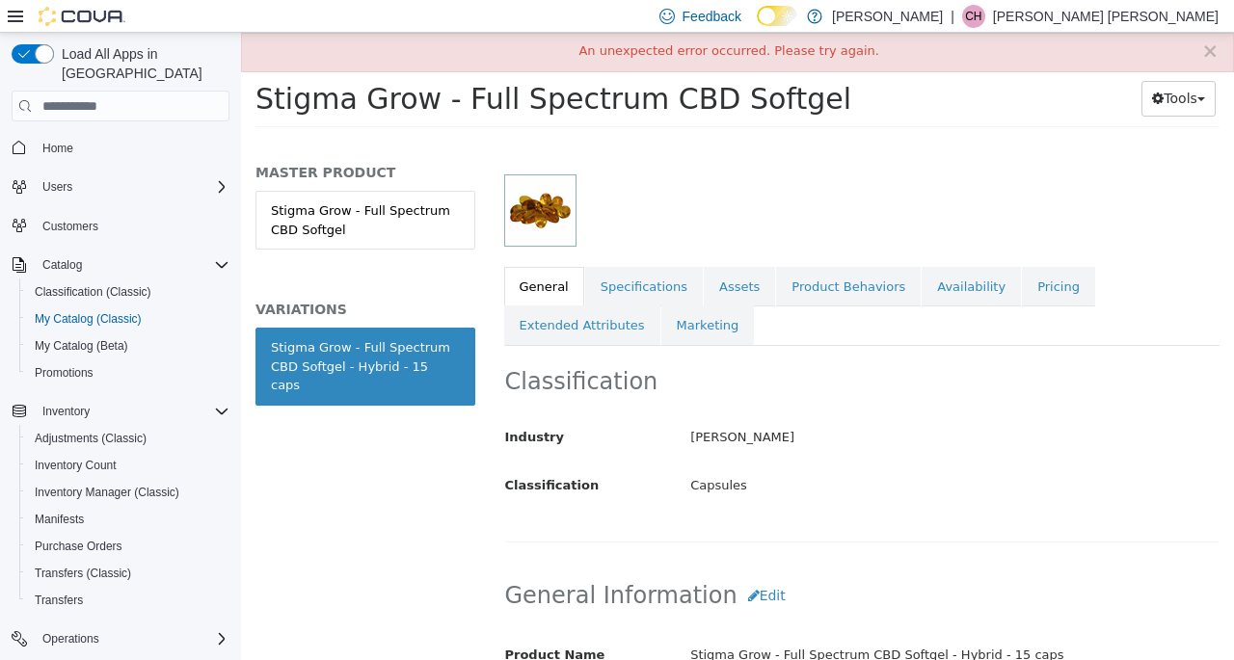
click at [629, 283] on link "Specifications" at bounding box center [644, 287] width 118 height 40
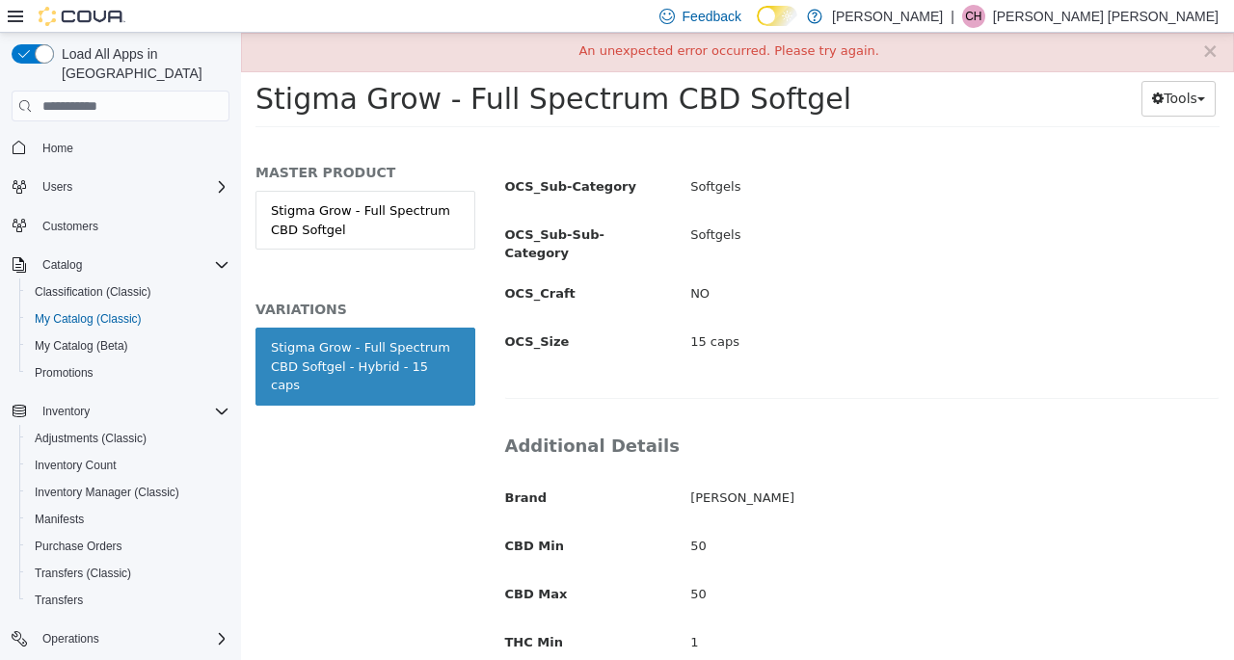
scroll to position [911, 0]
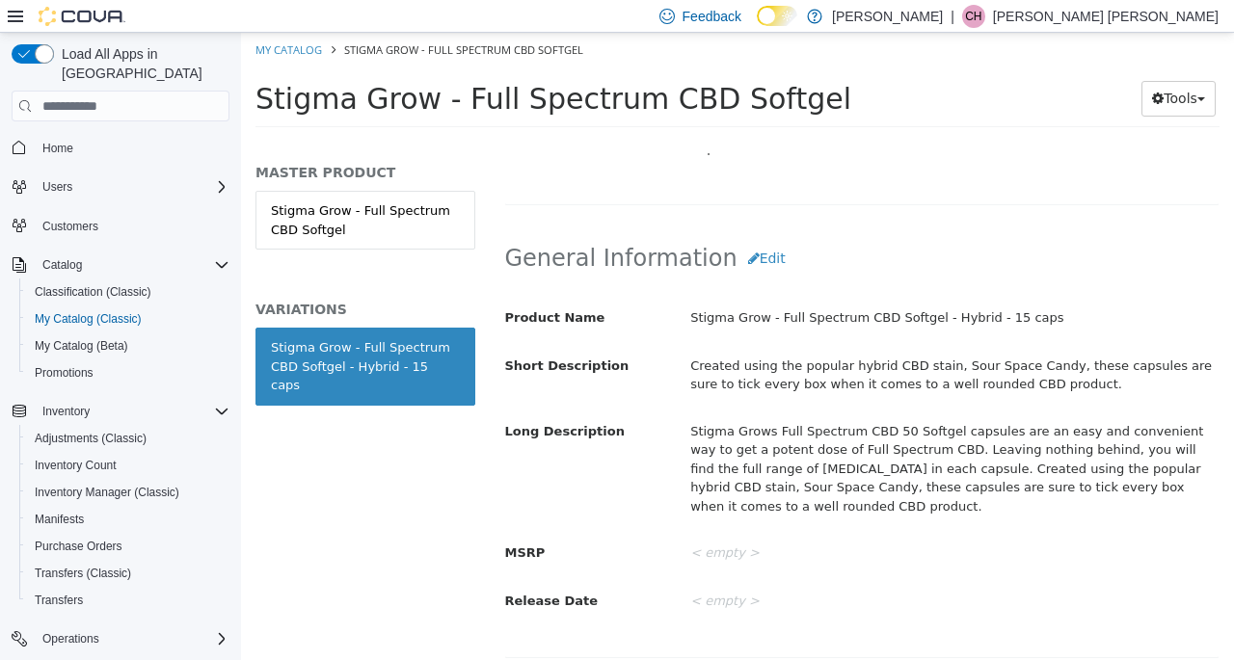
scroll to position [675, 0]
